Goal: Check status

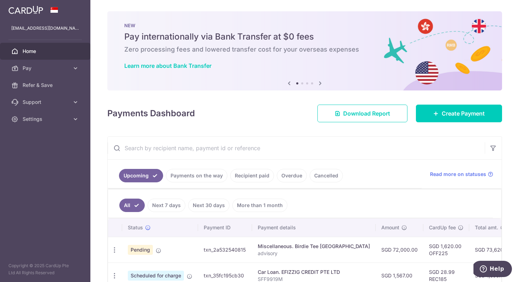
scroll to position [93, 0]
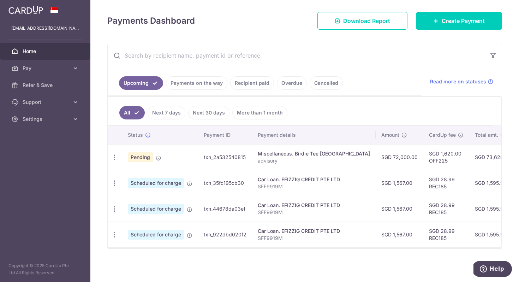
click at [139, 159] on span "Pending" at bounding box center [140, 157] width 25 height 10
click at [109, 158] on div "Update payment Cancel payment Upload doc" at bounding box center [114, 157] width 13 height 13
click at [113, 159] on icon "button" at bounding box center [114, 157] width 7 height 7
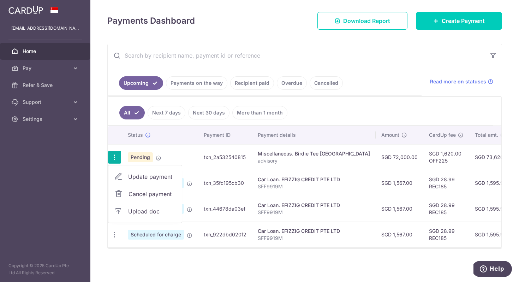
click at [134, 157] on span "Pending" at bounding box center [140, 157] width 25 height 10
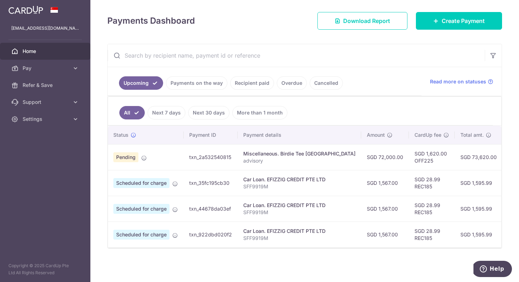
scroll to position [0, 0]
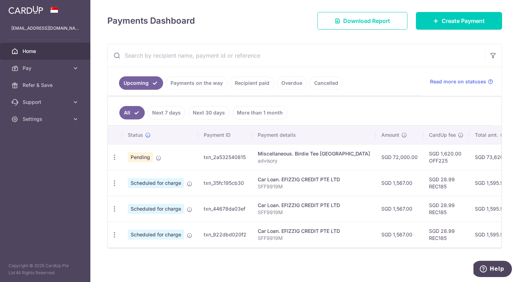
drag, startPoint x: 340, startPoint y: 251, endPoint x: 266, endPoint y: 240, distance: 74.1
click at [288, 246] on div "Status Payment ID Payment details Amount CardUp fee Total amt. Charge date Due …" at bounding box center [304, 187] width 393 height 122
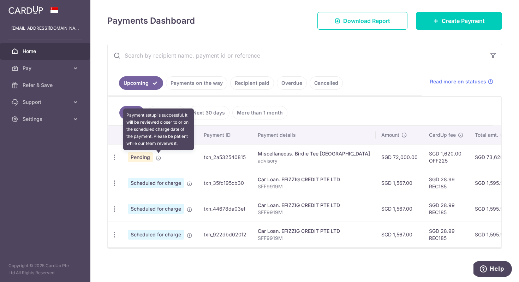
click at [159, 159] on icon at bounding box center [159, 158] width 6 height 6
click at [157, 159] on icon at bounding box center [159, 158] width 6 height 6
click at [158, 158] on icon at bounding box center [159, 158] width 6 height 6
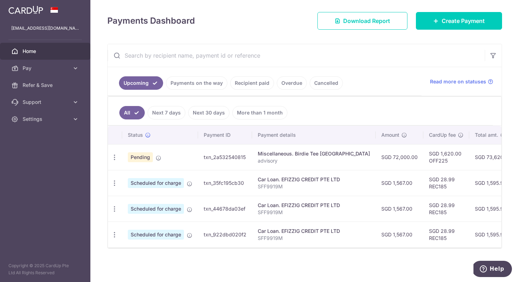
click at [199, 33] on div "× Pause Schedule Pause all future payments in this series Pause just this one p…" at bounding box center [304, 141] width 429 height 282
drag, startPoint x: 192, startPoint y: 22, endPoint x: 121, endPoint y: 23, distance: 71.3
click at [121, 23] on h4 "Payments Dashboard" at bounding box center [151, 20] width 88 height 13
drag, startPoint x: 107, startPoint y: 23, endPoint x: 209, endPoint y: 33, distance: 103.3
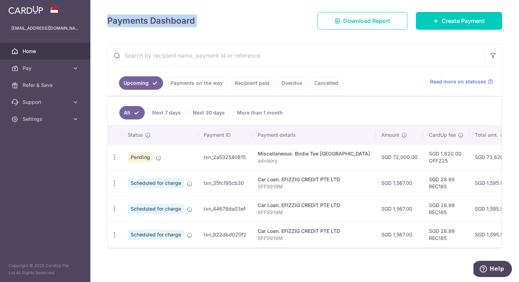
click at [209, 33] on div "× Pause Schedule Pause all future payments in this series Pause just this one p…" at bounding box center [304, 141] width 429 height 282
